Goal: Information Seeking & Learning: Learn about a topic

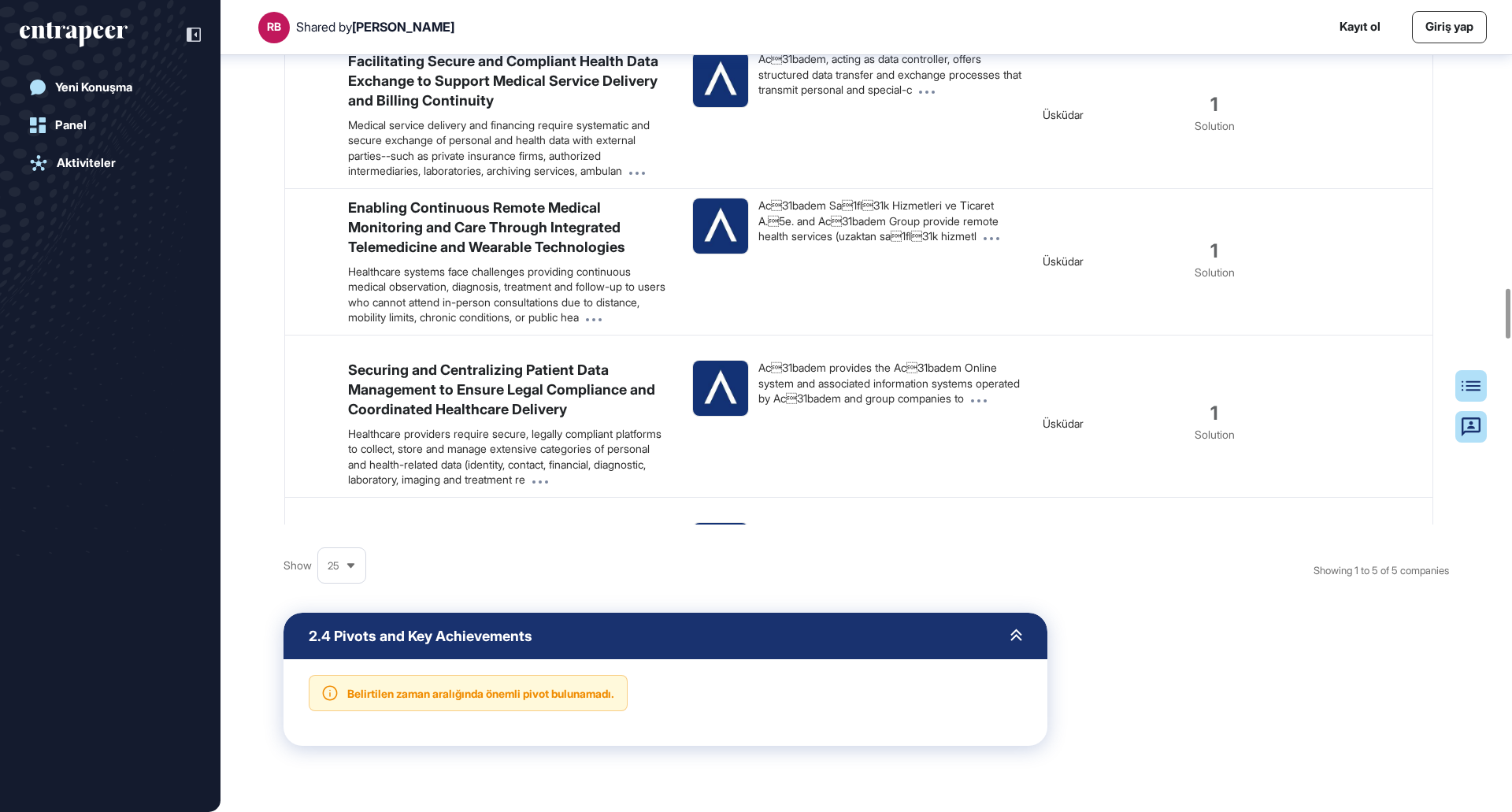
click at [339, 572] on span "25" at bounding box center [333, 566] width 12 height 12
click at [333, 745] on li "100" at bounding box center [342, 729] width 38 height 32
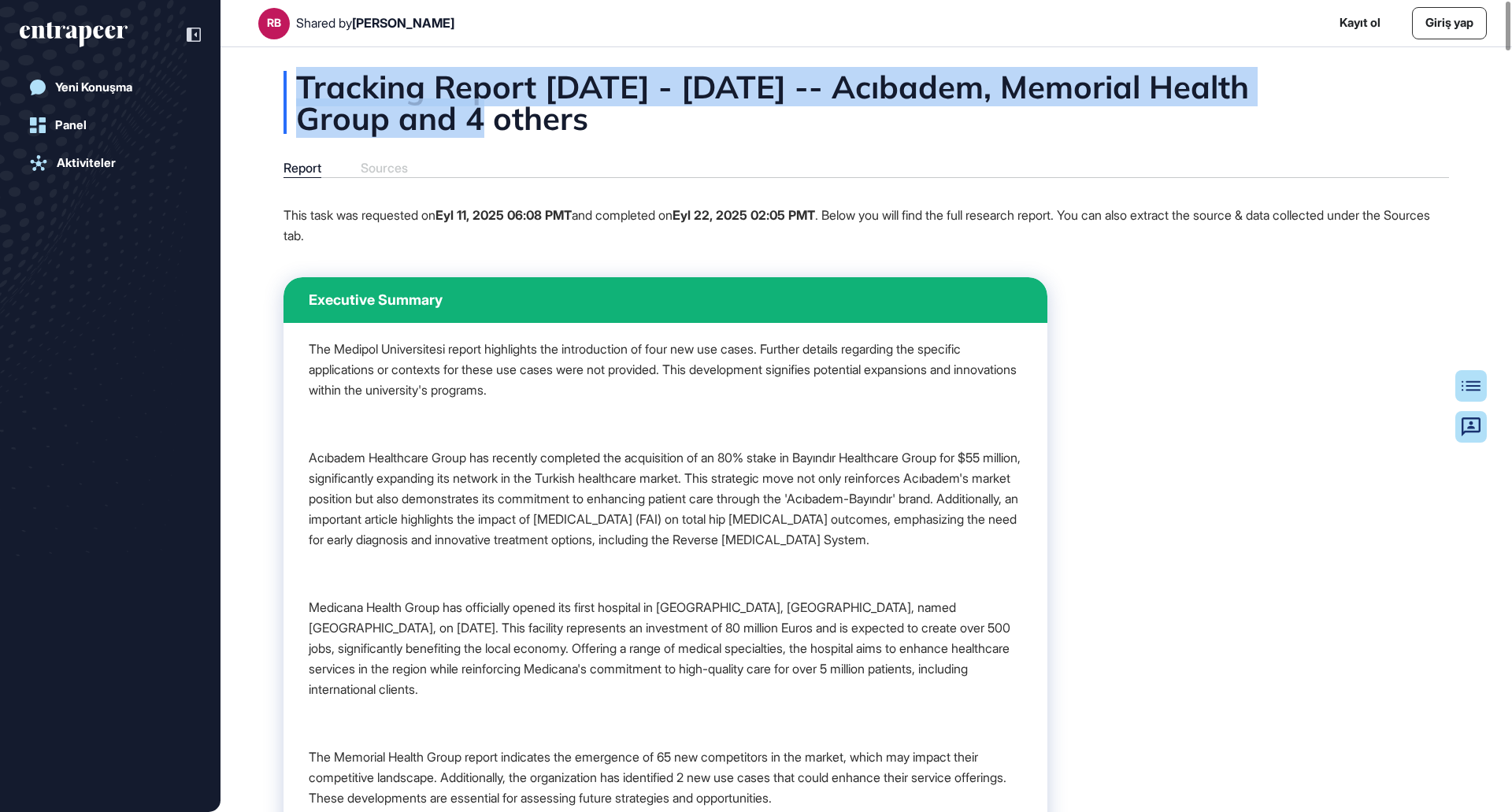
drag, startPoint x: 495, startPoint y: 116, endPoint x: 295, endPoint y: 88, distance: 202.0
click at [295, 88] on div "Tracking Report [DATE] - [DATE] -- Acıbadem, Memorial Health Group and 4 others" at bounding box center [866, 102] width 1166 height 63
copy div "Tracking Report [DATE] - [DATE] -- [GEOGRAPHIC_DATA], Memorial Health Group"
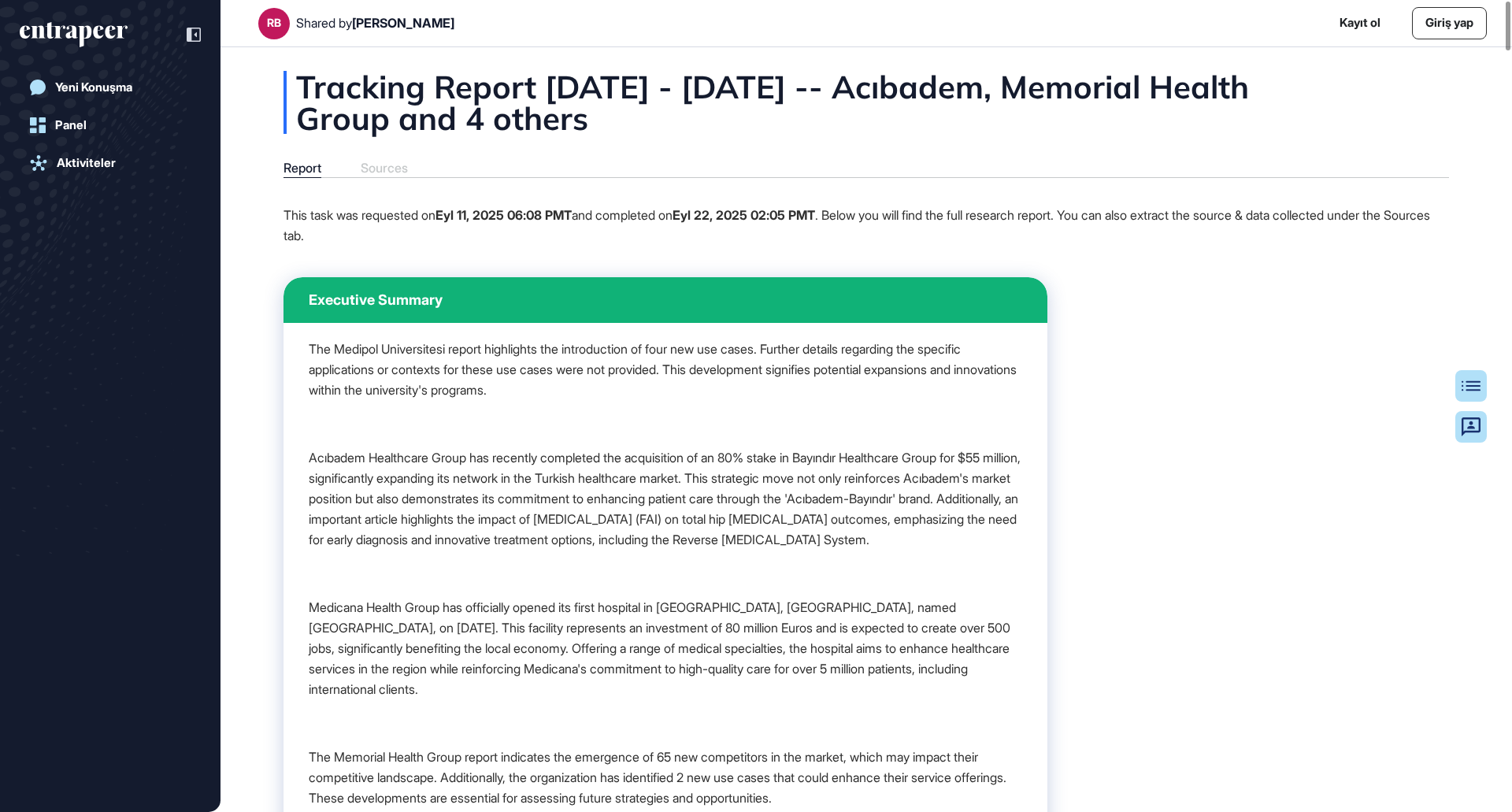
click at [1069, 132] on div "Tracking Report [DATE] - [DATE] -- Acıbadem, Memorial Health Group and 4 others" at bounding box center [866, 102] width 1166 height 63
drag, startPoint x: 129, startPoint y: 23, endPoint x: 7, endPoint y: 33, distance: 122.4
click at [7, 33] on div "Yeni Konuşma Panel Aktiviteler" at bounding box center [110, 406] width 220 height 812
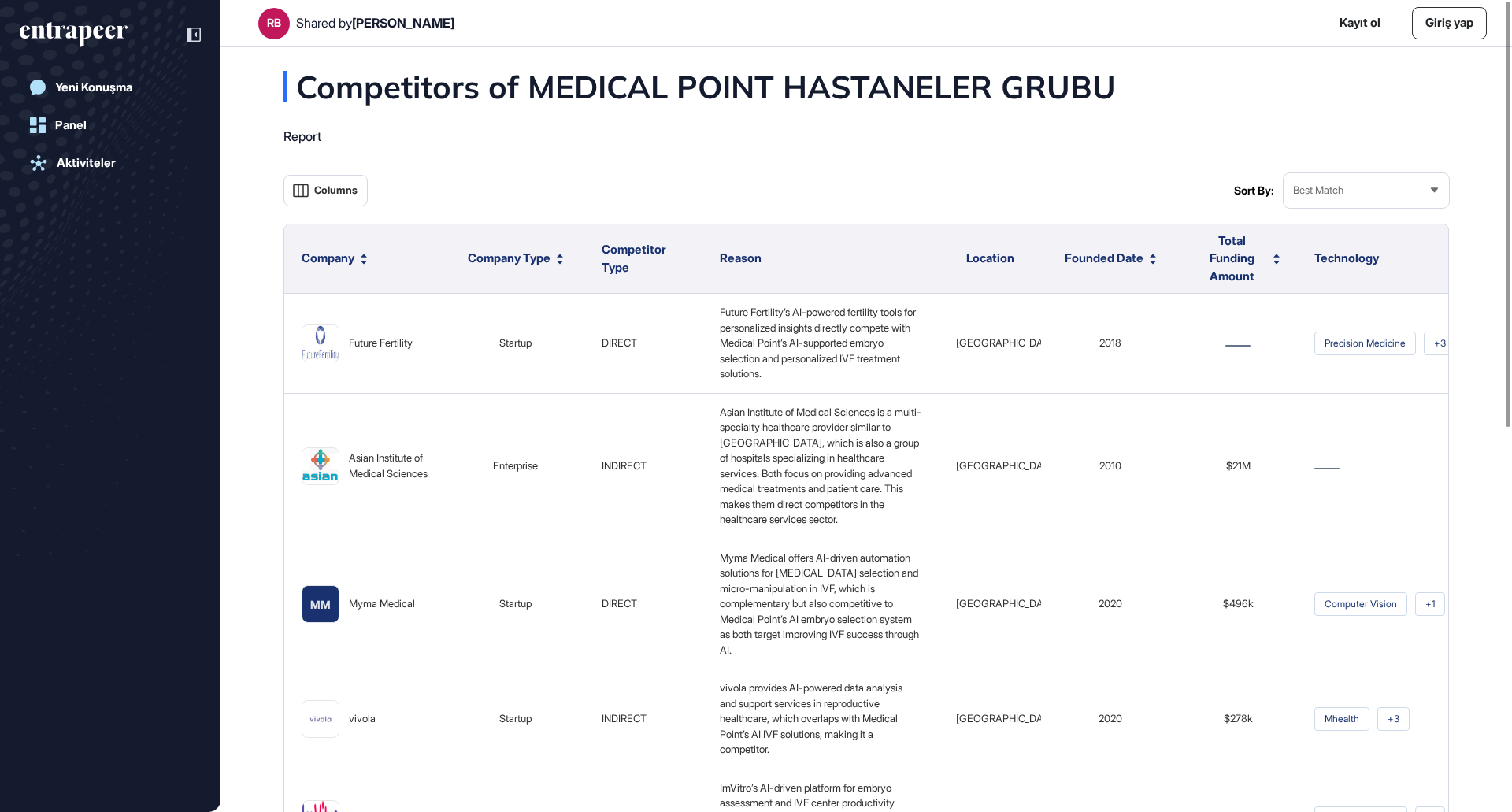
drag, startPoint x: 1333, startPoint y: 91, endPoint x: 1095, endPoint y: 152, distance: 245.7
click at [1363, 107] on div "Competitors of MEDICAL POINT HASTANELER GRUBU Report Columns Sort By: Best Matc…" at bounding box center [866, 747] width 1291 height 1354
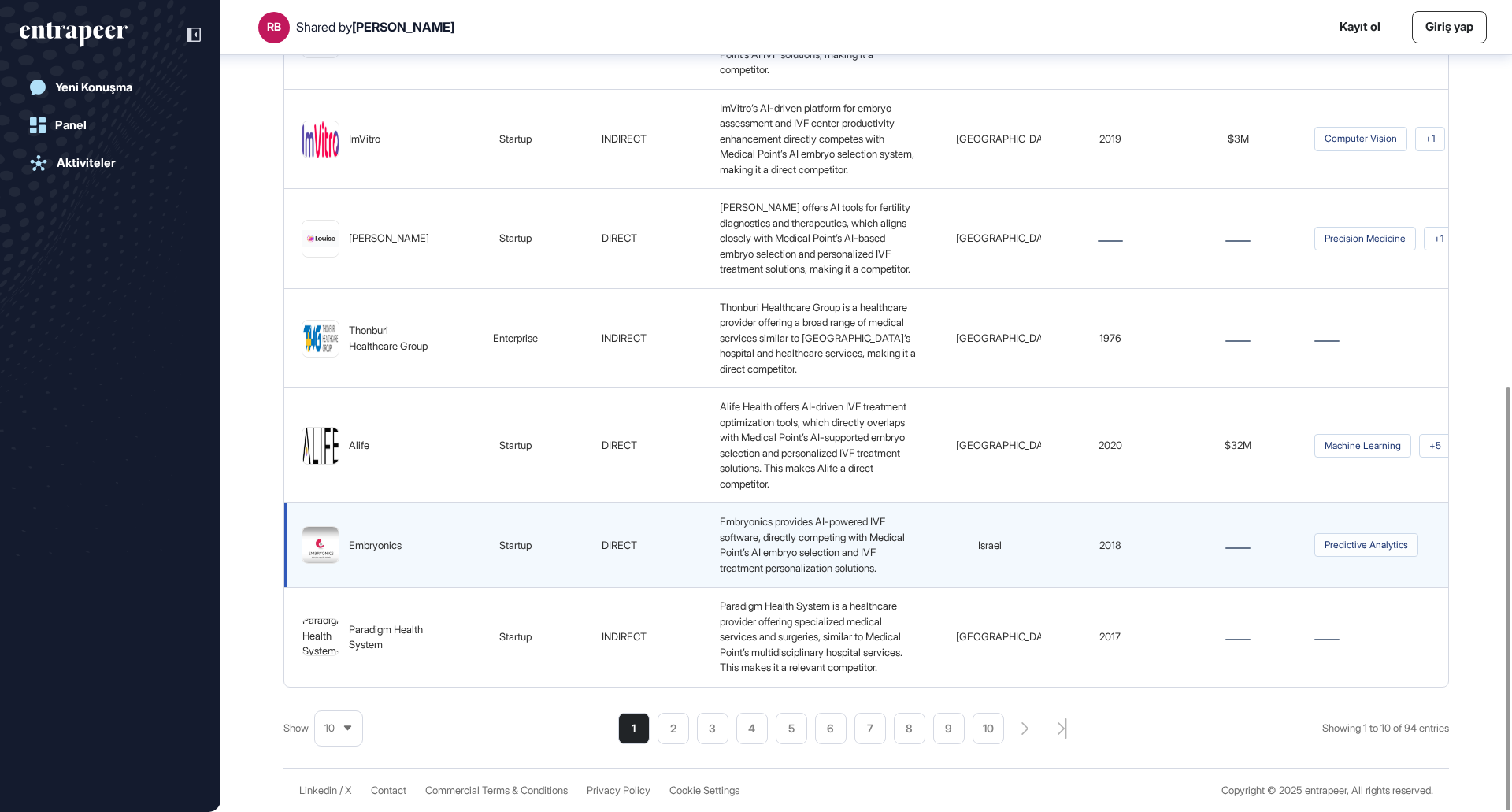
scroll to position [741, 0]
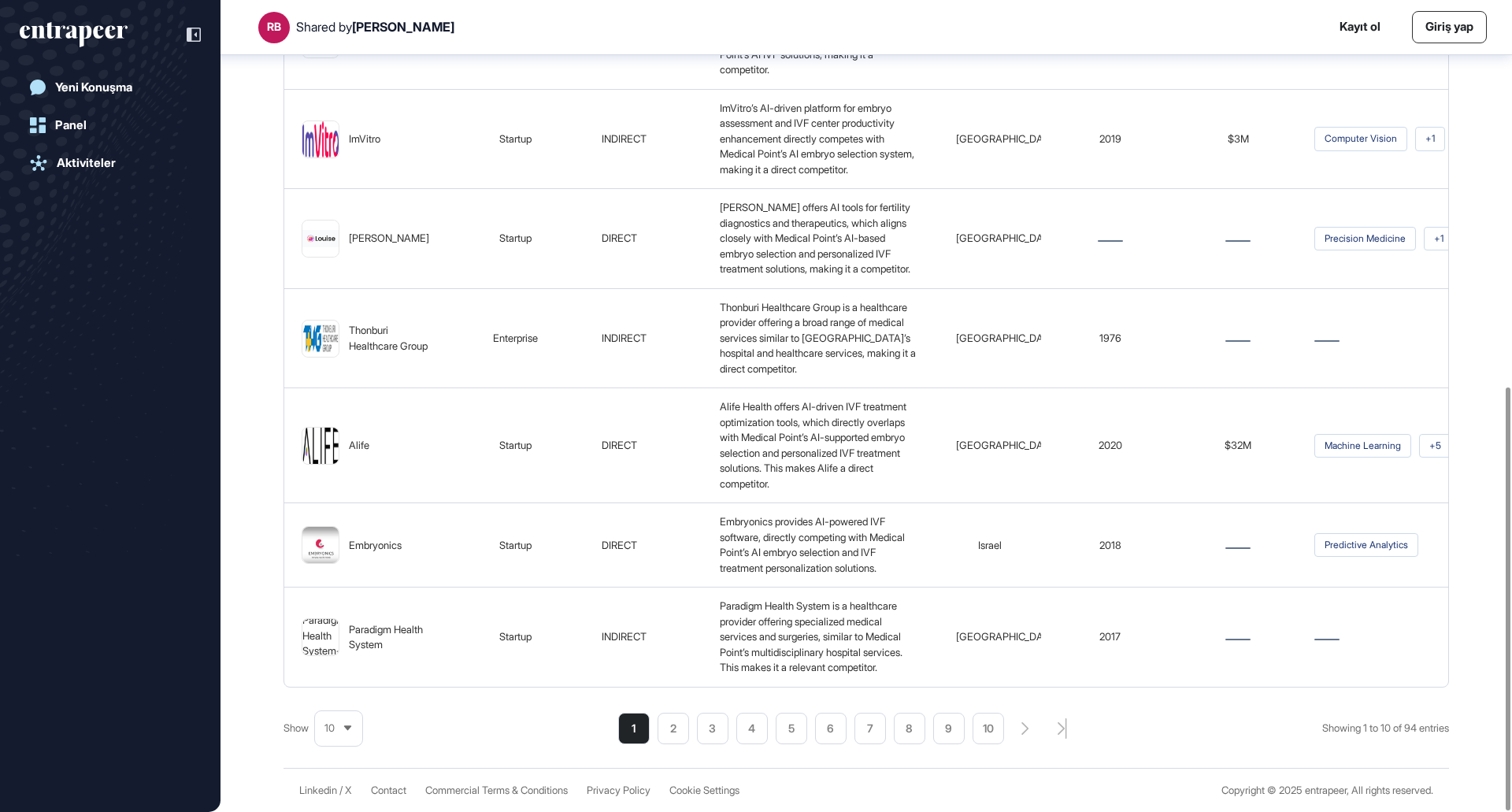
click at [333, 738] on div "10" at bounding box center [338, 727] width 47 height 31
click at [338, 686] on li "100" at bounding box center [338, 691] width 38 height 32
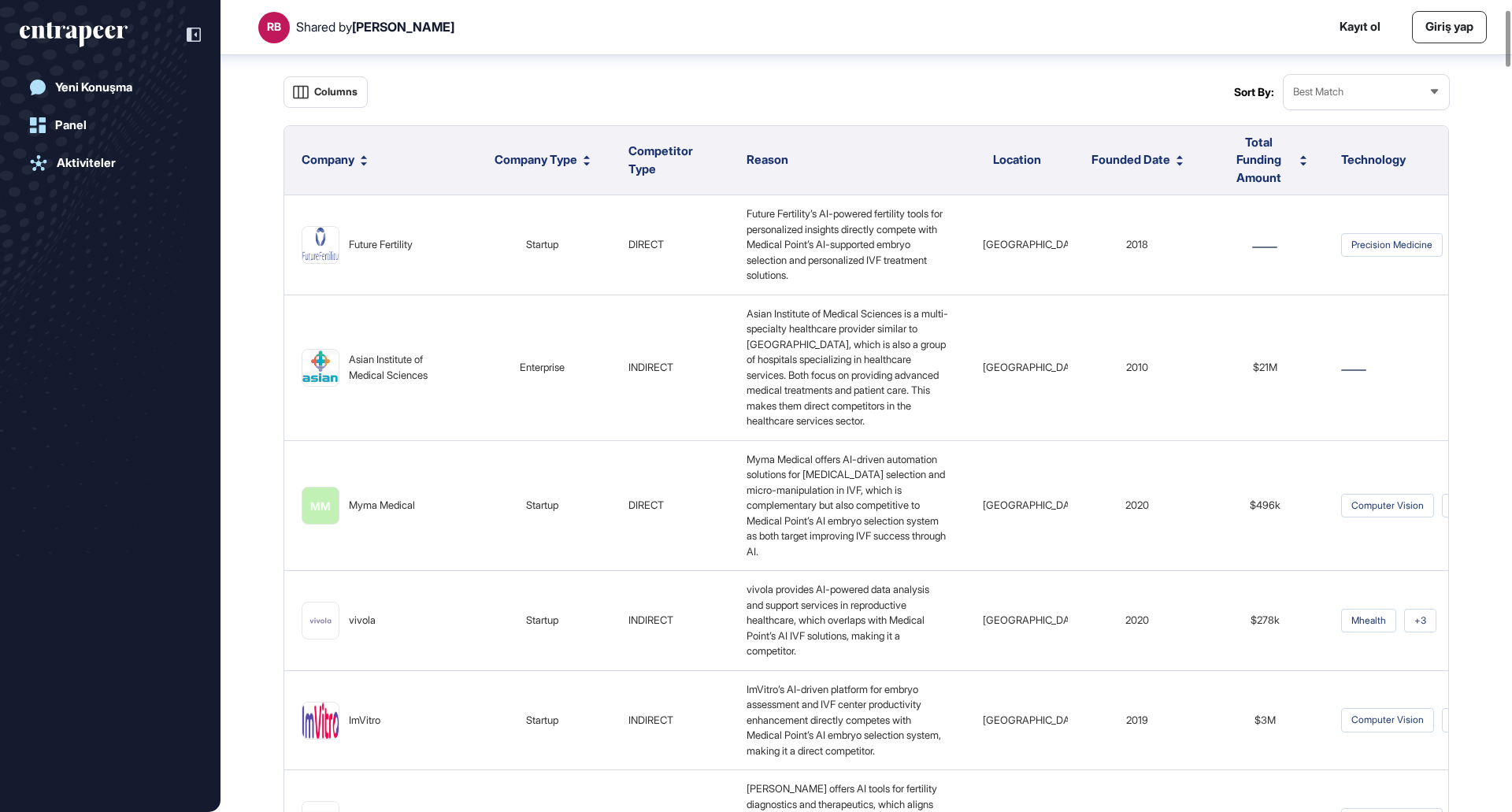
scroll to position [0, 0]
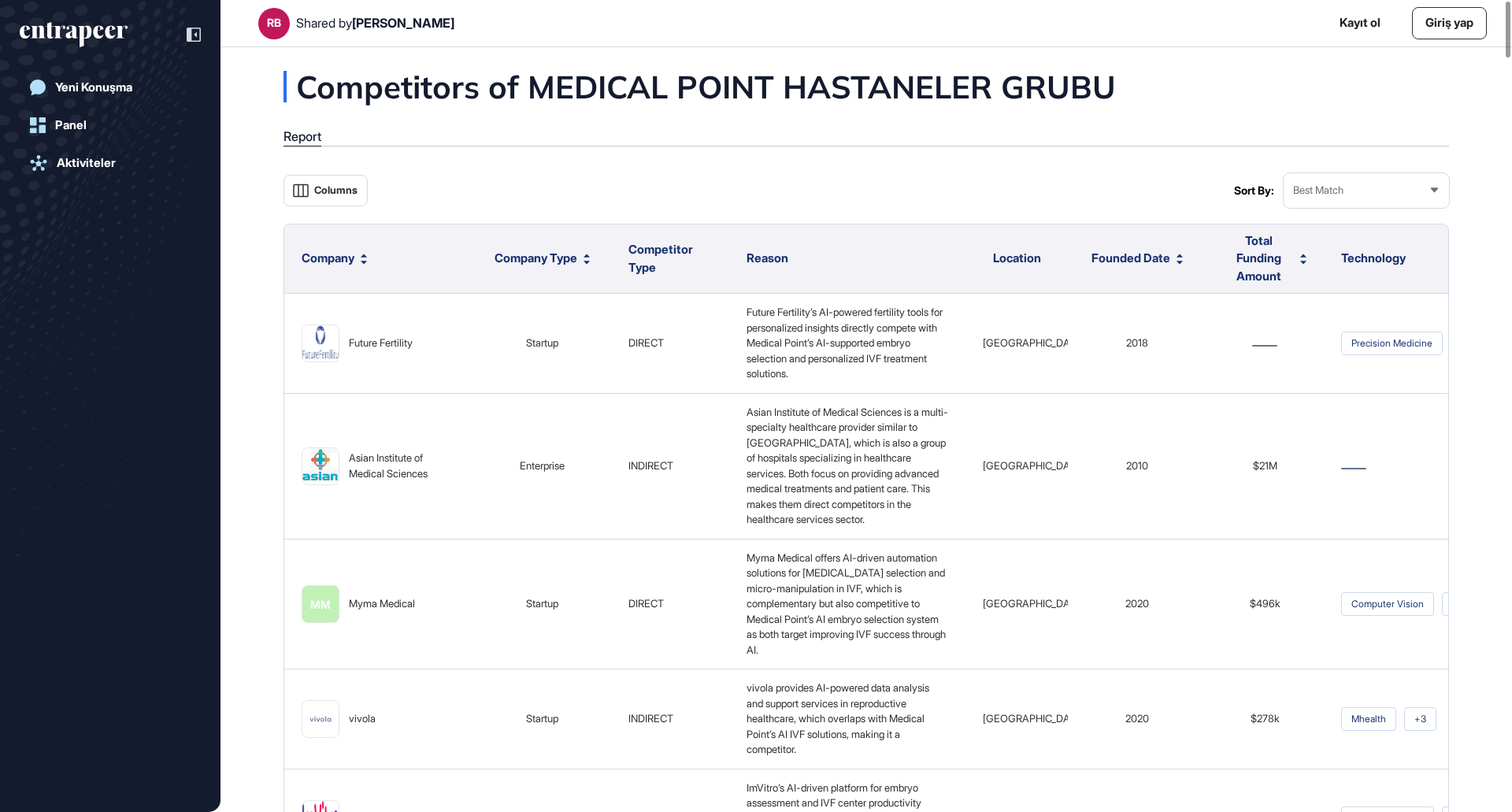
drag, startPoint x: 1234, startPoint y: 91, endPoint x: 695, endPoint y: 119, distance: 539.7
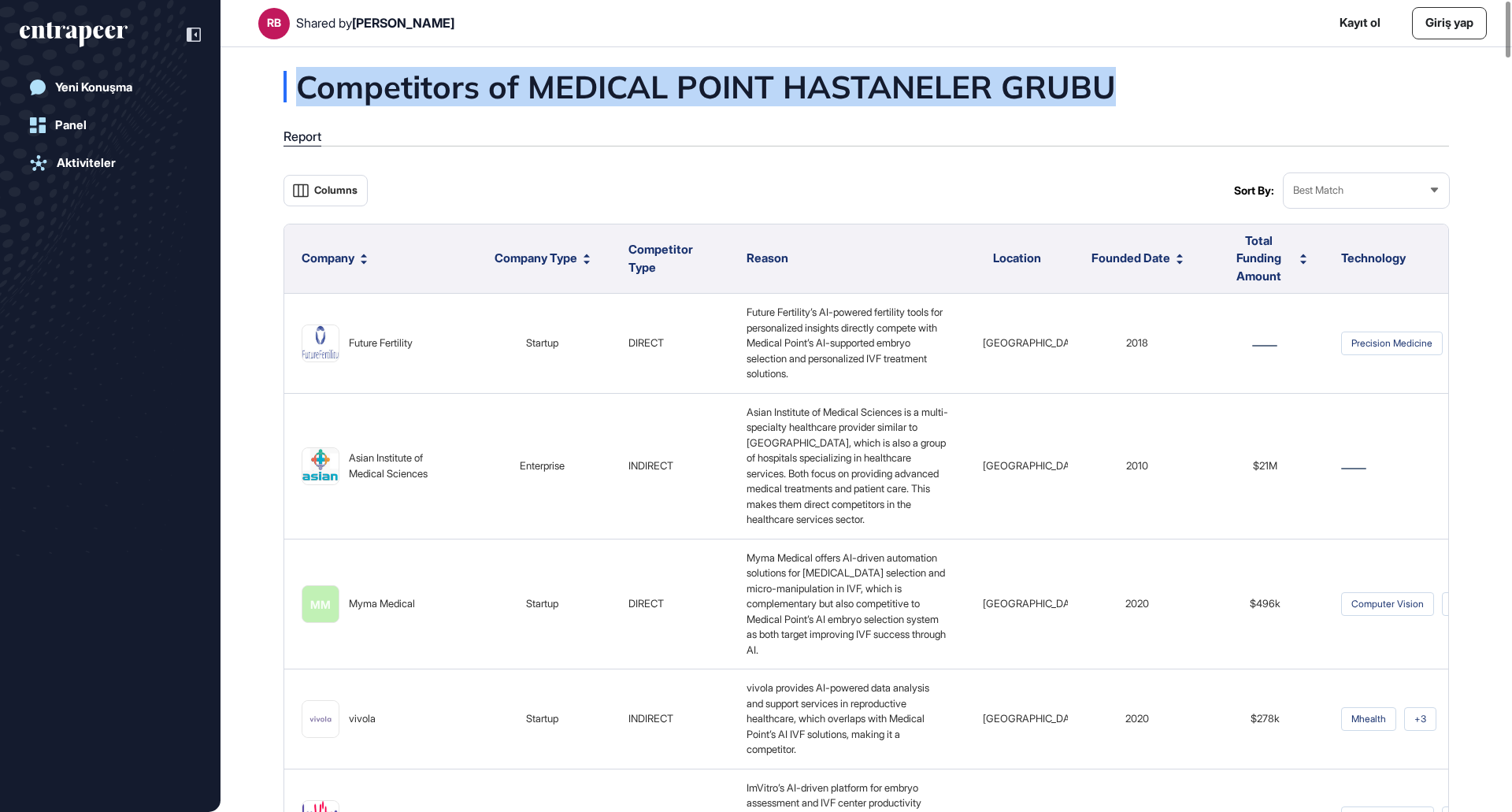
drag, startPoint x: 1122, startPoint y: 75, endPoint x: 293, endPoint y: 100, distance: 829.4
click at [293, 100] on div "Competitors of MEDICAL POINT HASTANELER GRUBU" at bounding box center [778, 86] width 990 height 32
copy div "Competitors of MEDICAL POINT HASTANELER GRUBU"
click at [1232, 76] on div "Competitors of MEDICAL POINT HASTANELER GRUBU" at bounding box center [778, 86] width 990 height 32
